Goal: Obtain resource: Obtain resource

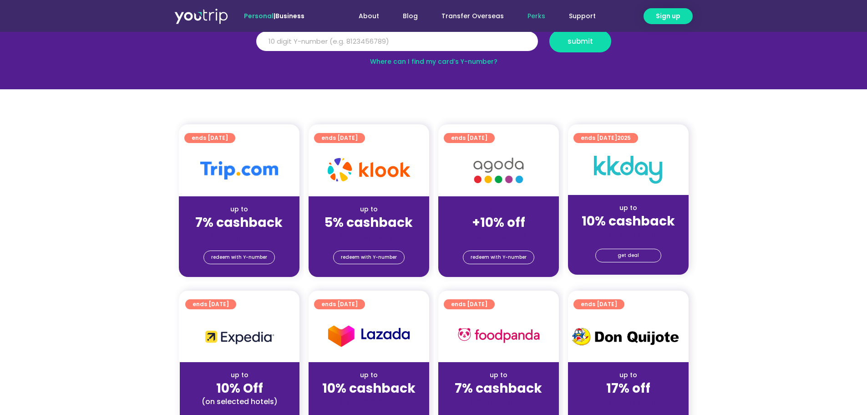
scroll to position [91, 0]
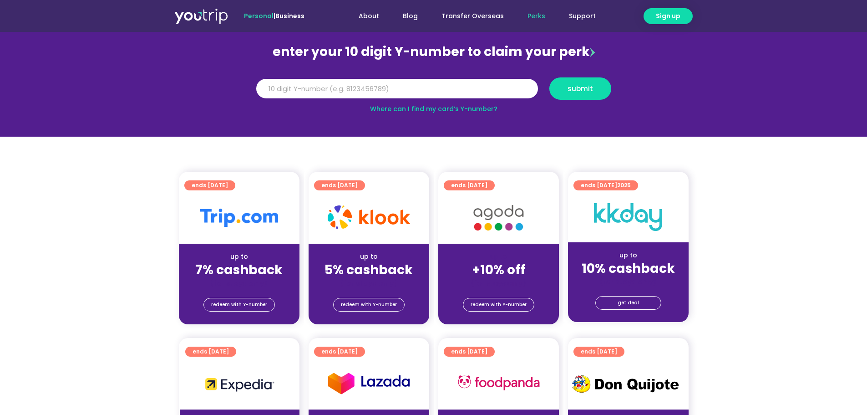
scroll to position [100, 0]
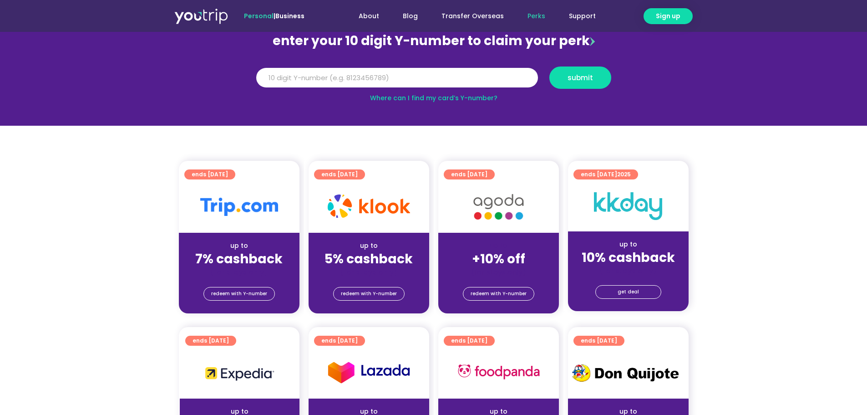
click at [376, 275] on div "(for stays only)" at bounding box center [369, 272] width 106 height 10
click at [375, 291] on span "redeem with Y-number" at bounding box center [369, 293] width 56 height 13
drag, startPoint x: 382, startPoint y: 301, endPoint x: 384, endPoint y: 296, distance: 5.5
click at [382, 299] on div "redeem with Y-number" at bounding box center [369, 295] width 121 height 36
click at [386, 290] on span "redeem with Y-number" at bounding box center [369, 293] width 56 height 13
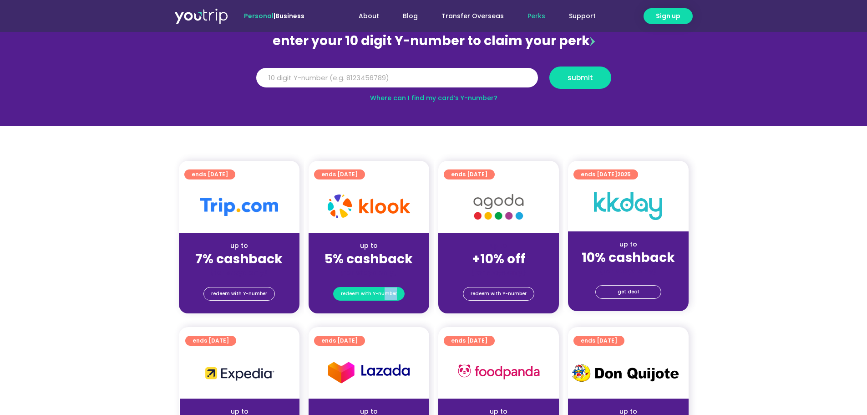
click at [374, 294] on span "redeem with Y-number" at bounding box center [369, 293] width 56 height 13
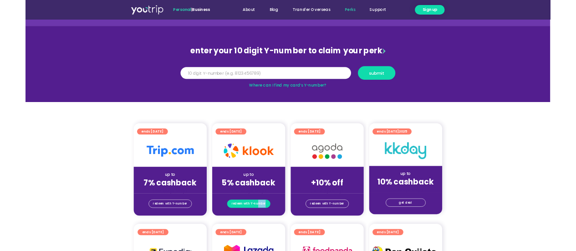
scroll to position [9, 0]
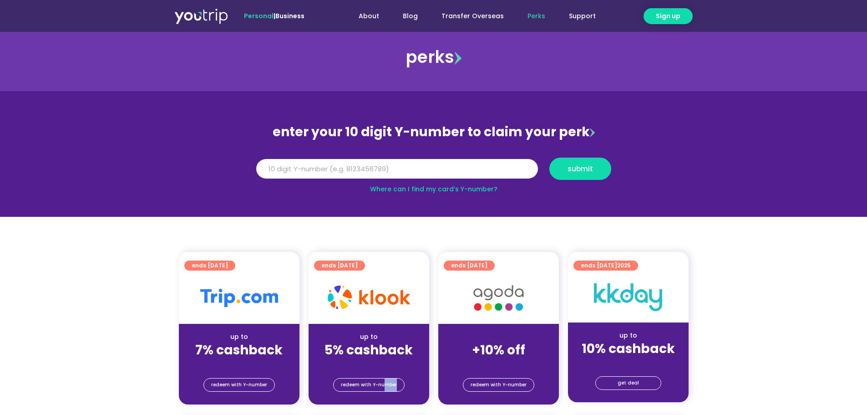
click at [374, 291] on img at bounding box center [369, 296] width 82 height 23
click at [378, 279] on div at bounding box center [369, 298] width 121 height 52
